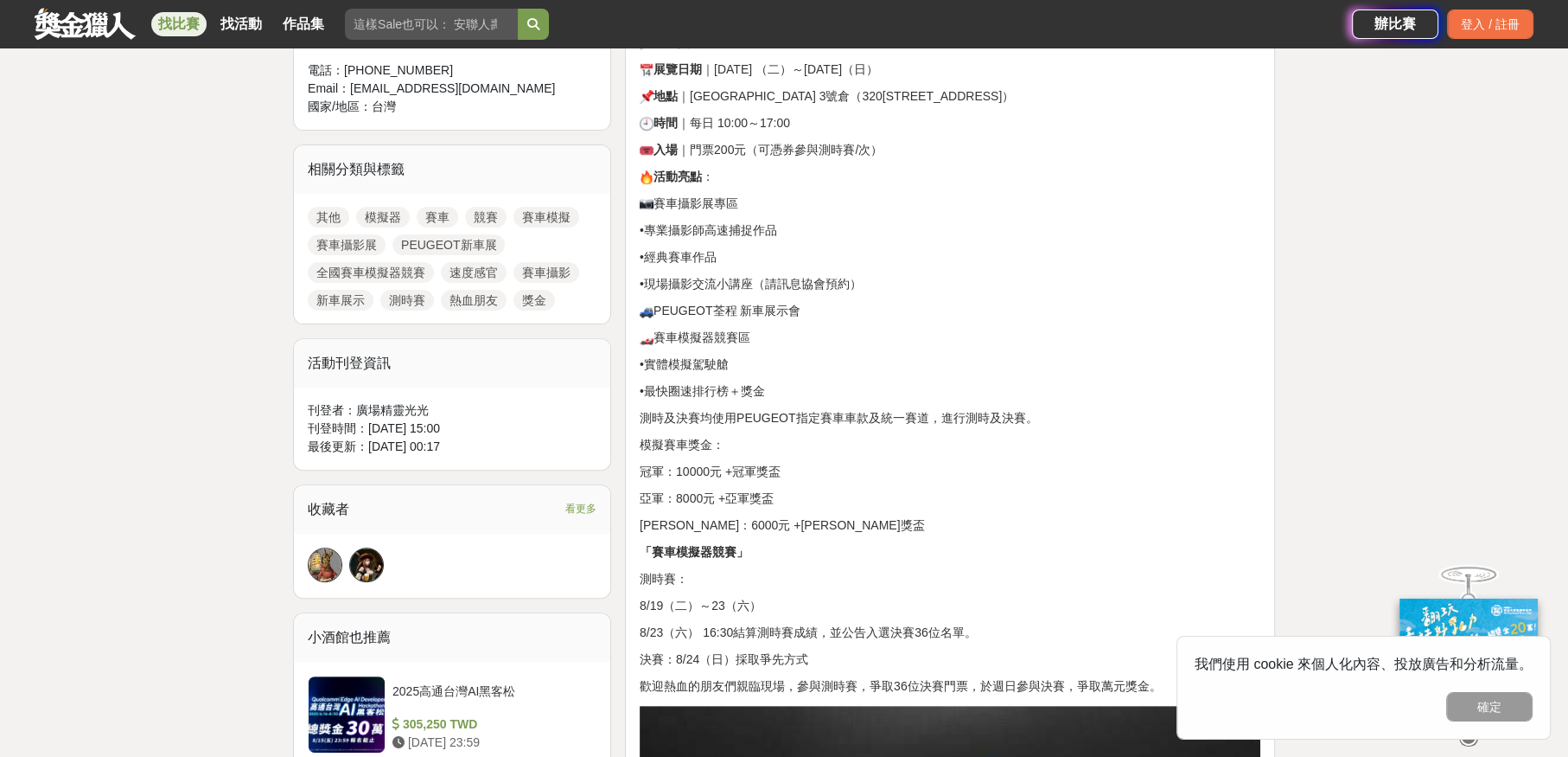
scroll to position [951, 0]
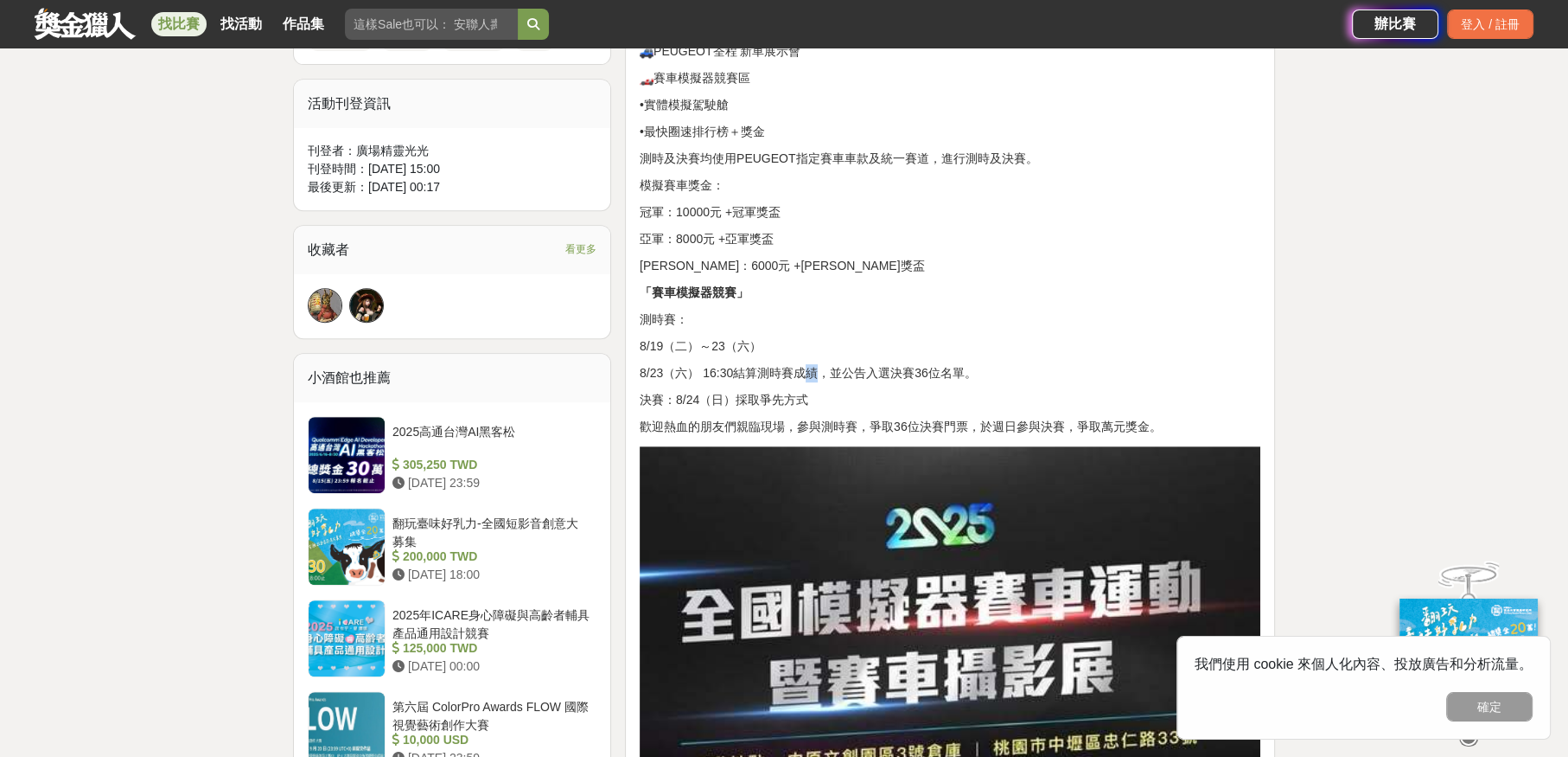
drag, startPoint x: 809, startPoint y: 372, endPoint x: 795, endPoint y: 373, distance: 14.0
click at [795, 373] on p "8/23（六） 16:30結算測時賽成績，並公告入選決賽36位名單。" at bounding box center [949, 374] width 620 height 18
click at [794, 373] on p "8/23（六） 16:30結算測時賽成績，並公告入選決賽36位名單。" at bounding box center [949, 374] width 620 height 18
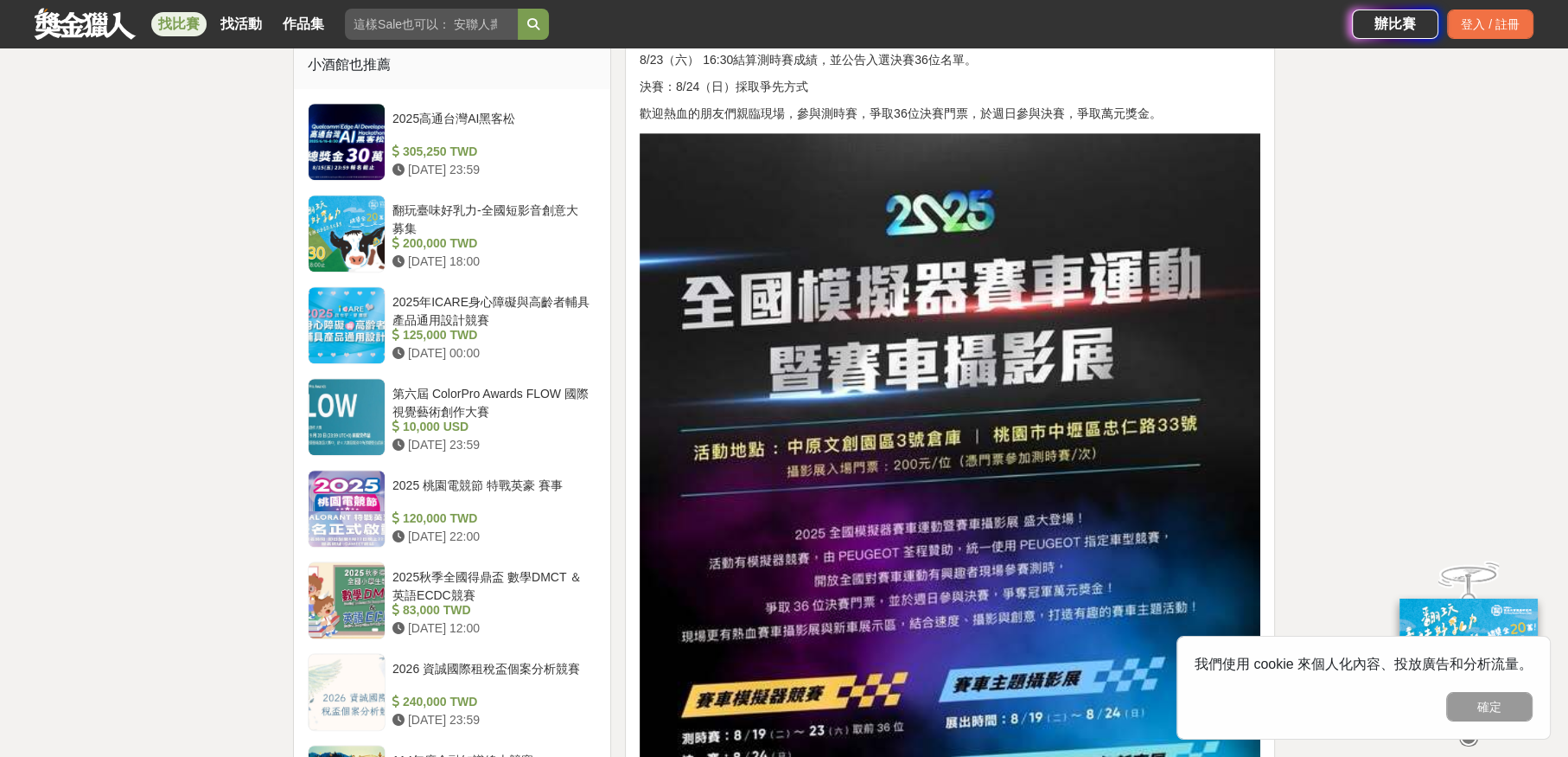
scroll to position [1123, 0]
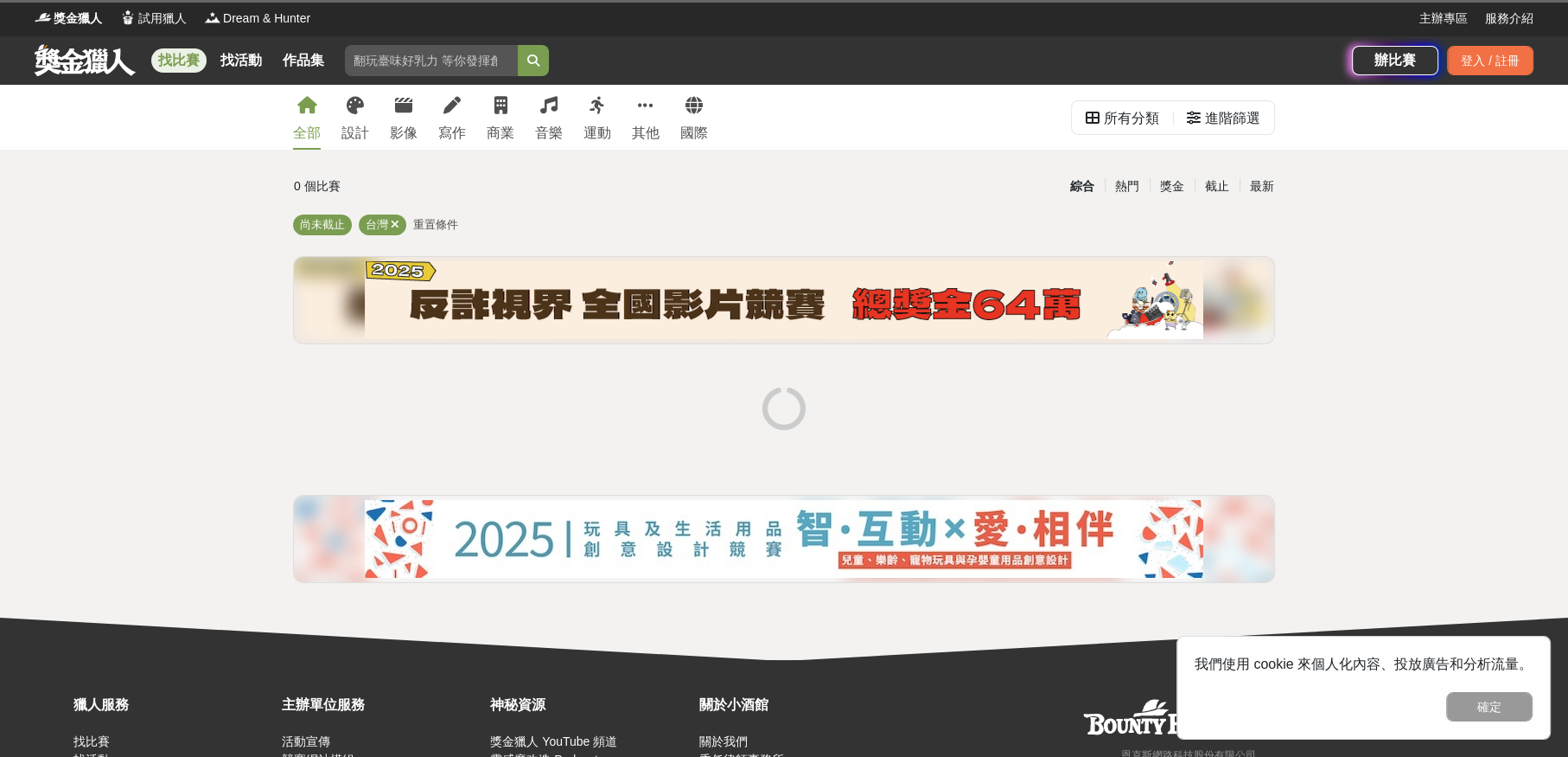
drag, startPoint x: 84, startPoint y: 335, endPoint x: 87, endPoint y: 316, distance: 19.2
click at [84, 335] on div "全部 設計 影像 寫作 商業 音樂 運動 其他 國際 所有分類 進階篩選 0 個比賽 綜合 熱門 獎金 截止 最新 尚未截止 台灣 重置條件" at bounding box center [784, 372] width 1568 height 575
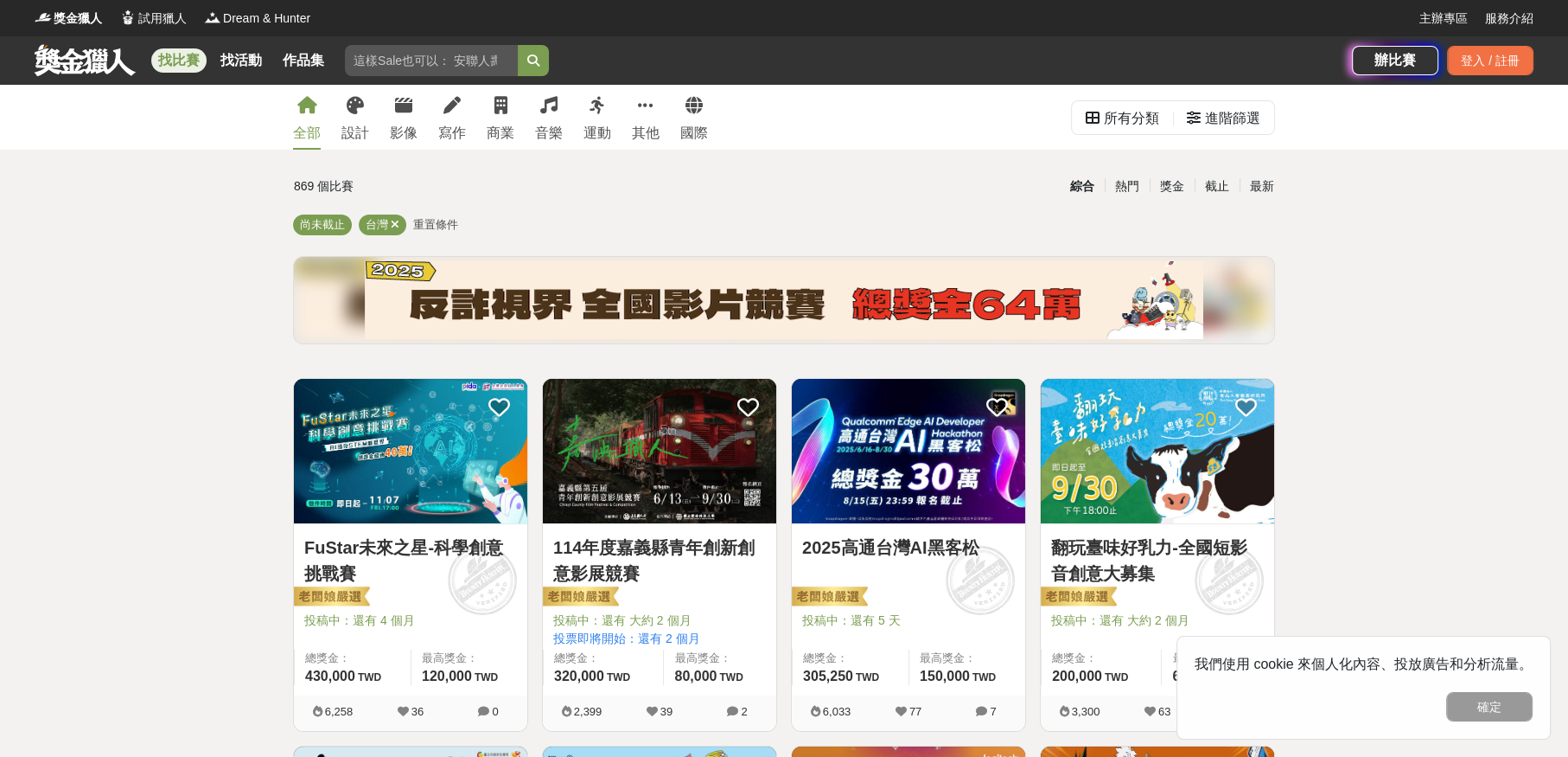
click at [455, 48] on input "search" at bounding box center [432, 60] width 173 height 31
type input "賽車"
click at [518, 45] on button "submit" at bounding box center [533, 60] width 31 height 31
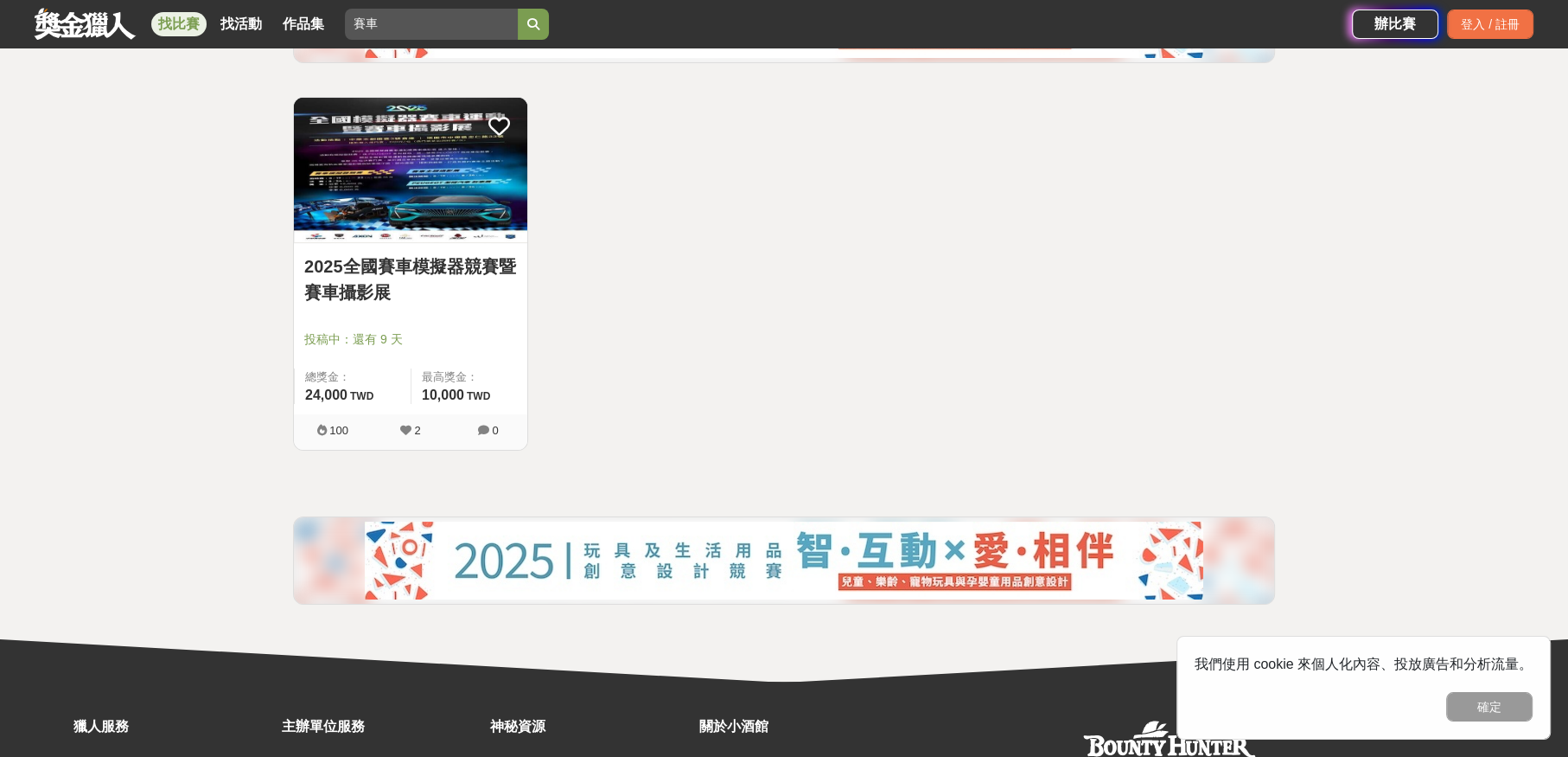
scroll to position [345, 0]
